Goal: Check status: Check status

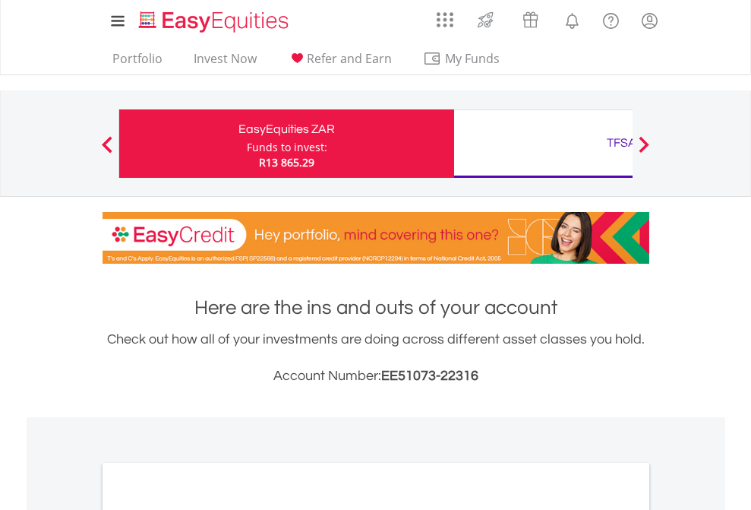
click at [247, 144] on div "Funds to invest:" at bounding box center [287, 147] width 80 height 15
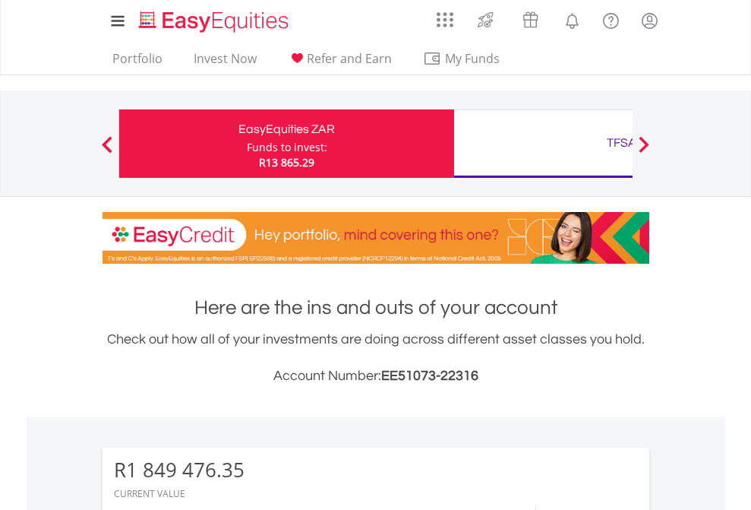
scroll to position [146, 238]
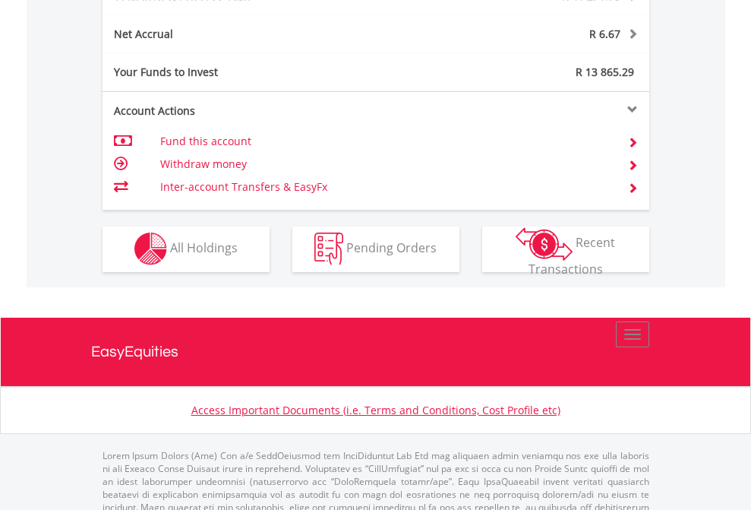
scroll to position [1516, 0]
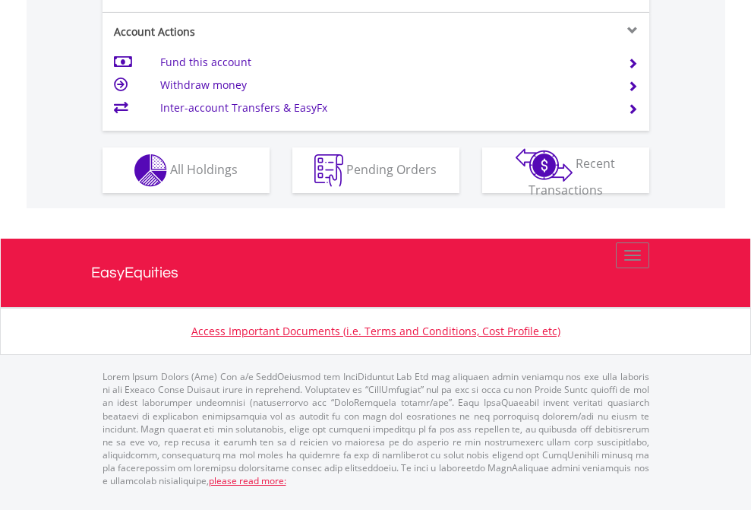
scroll to position [1486, 0]
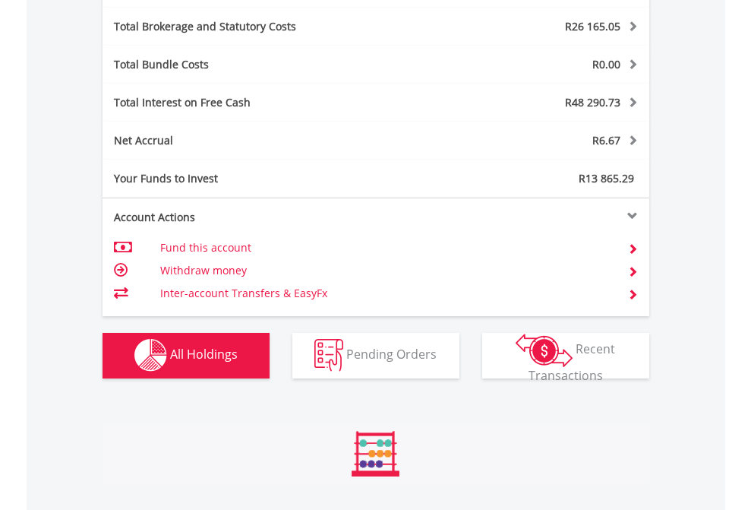
scroll to position [146, 238]
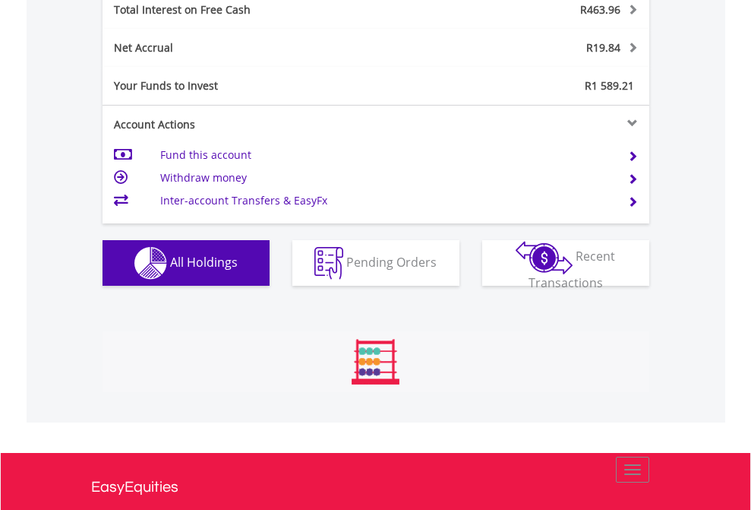
scroll to position [146, 238]
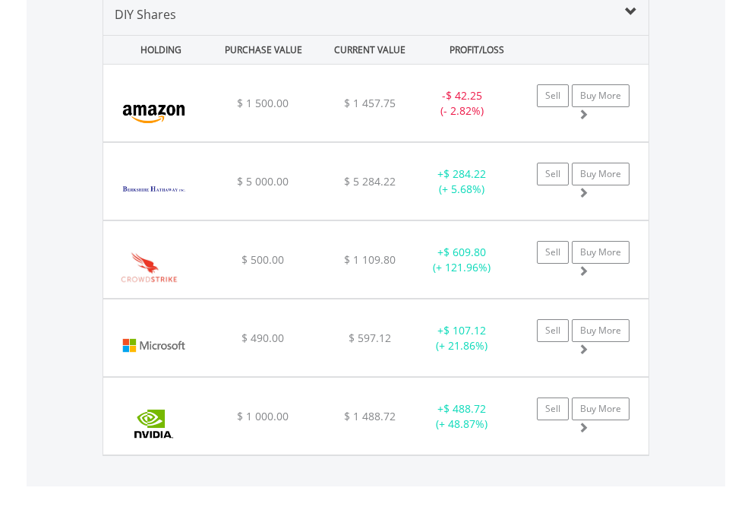
scroll to position [1468, 0]
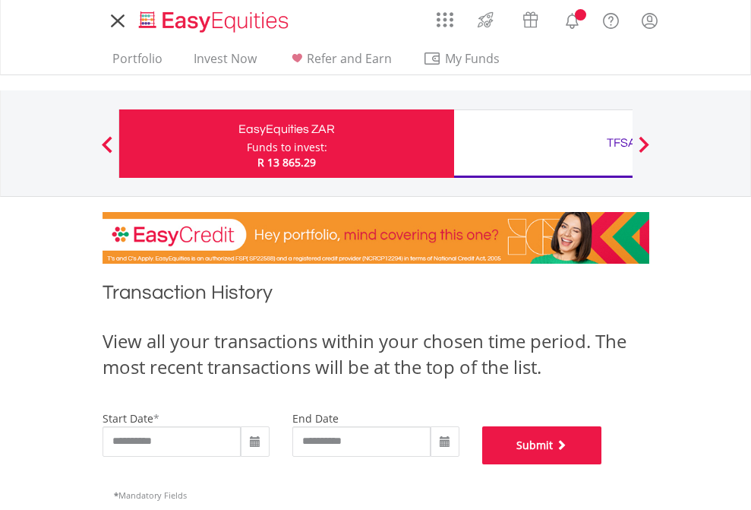
click at [602, 464] on button "Submit" at bounding box center [542, 445] width 120 height 38
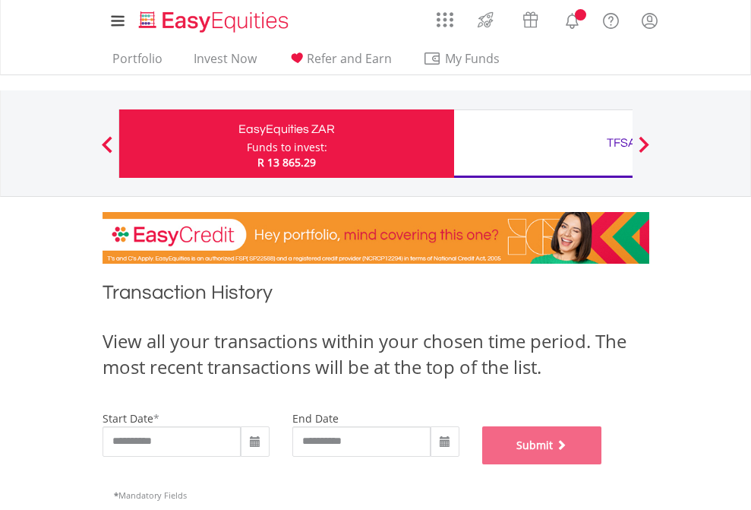
scroll to position [616, 0]
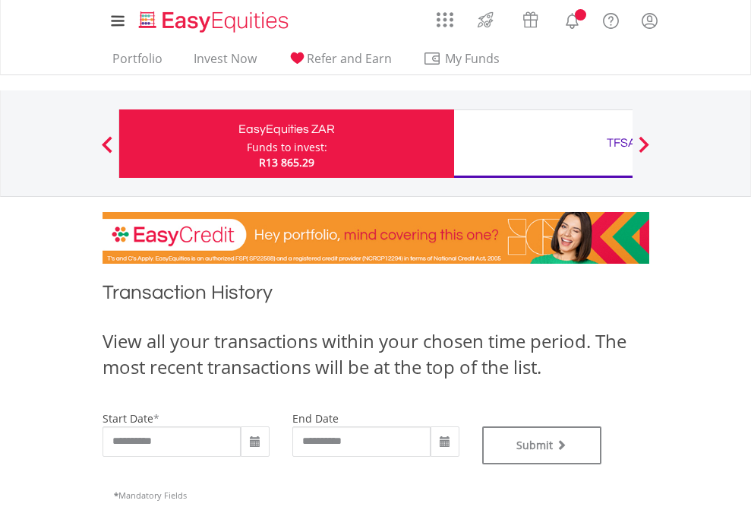
click at [543, 144] on div "TFSA" at bounding box center [621, 142] width 317 height 21
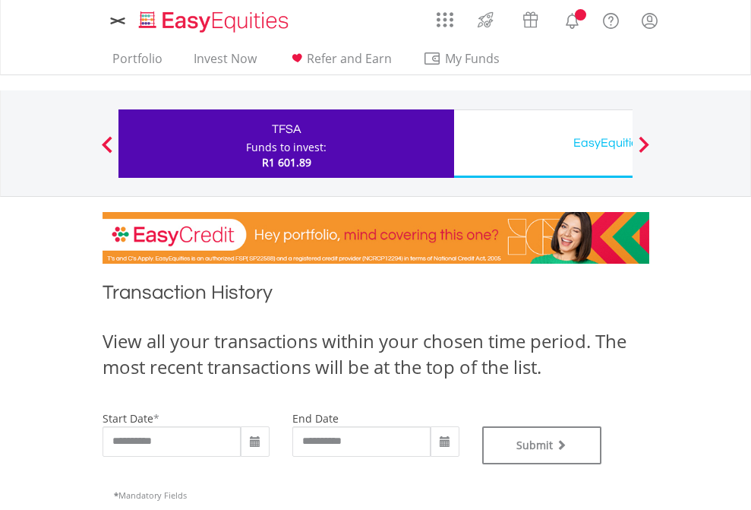
type input "**********"
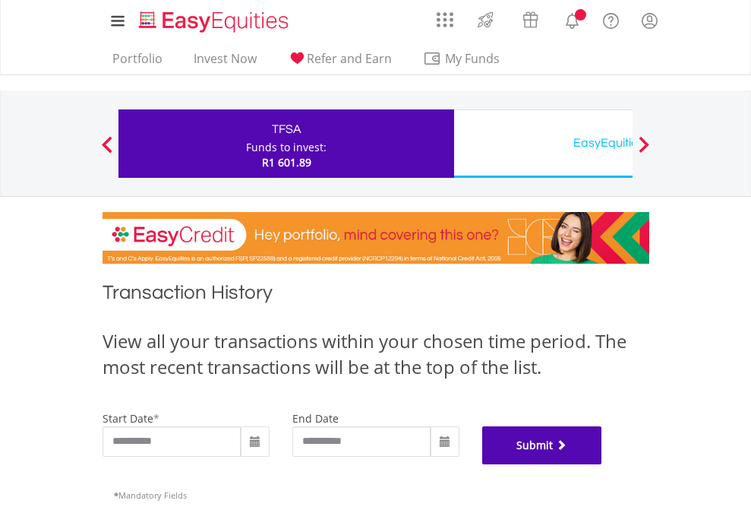
click at [602, 464] on button "Submit" at bounding box center [542, 445] width 120 height 38
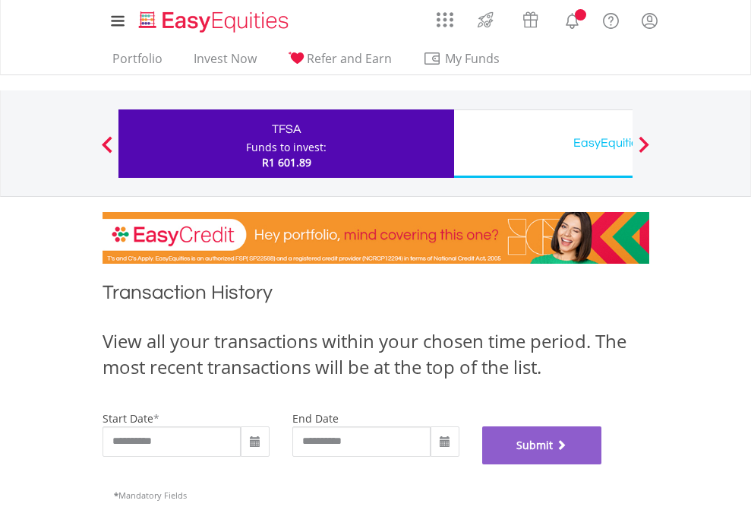
scroll to position [616, 0]
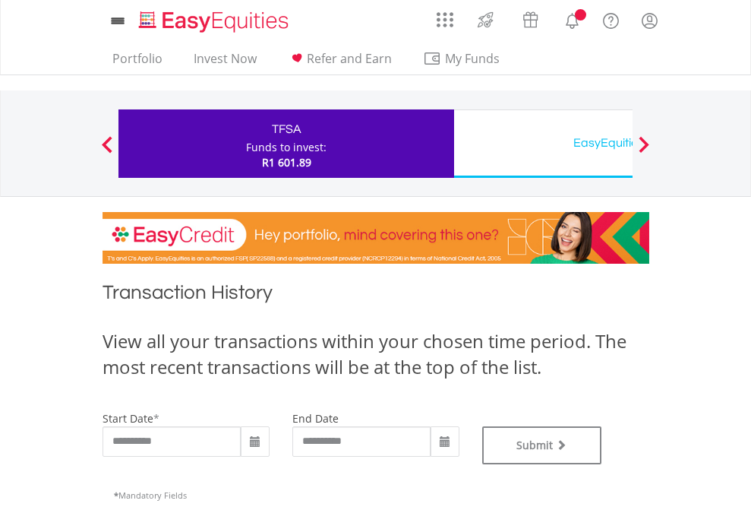
click at [543, 144] on div "EasyEquities USD" at bounding box center [621, 142] width 317 height 21
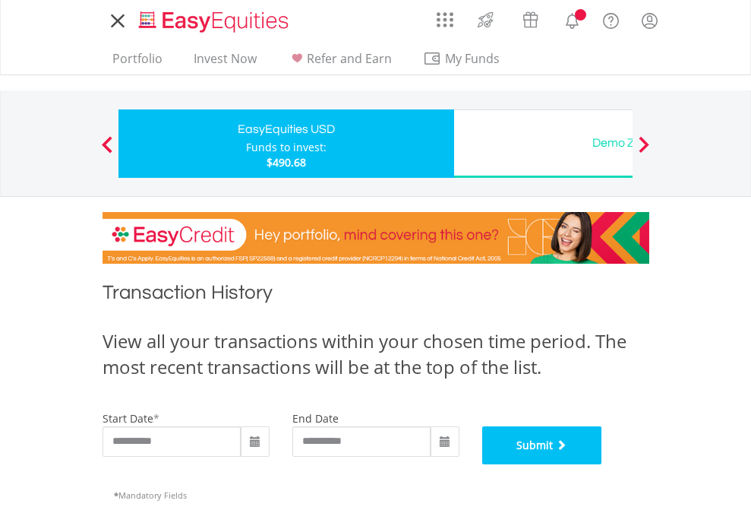
click at [602, 464] on button "Submit" at bounding box center [542, 445] width 120 height 38
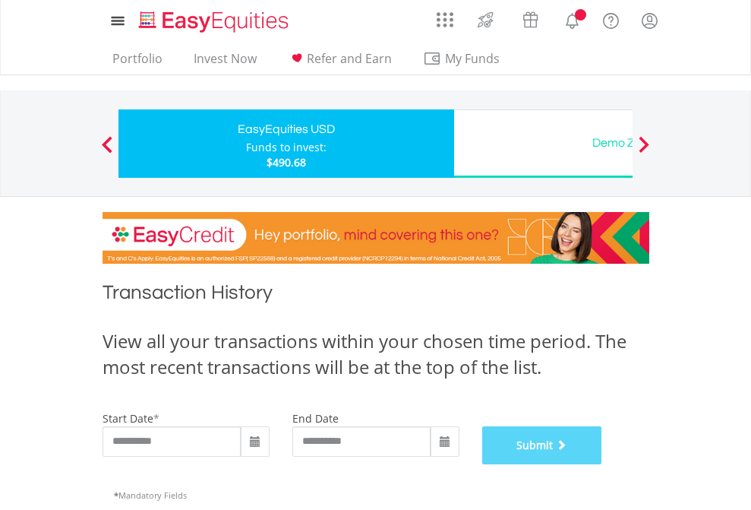
scroll to position [616, 0]
